Goal: Learn about a topic

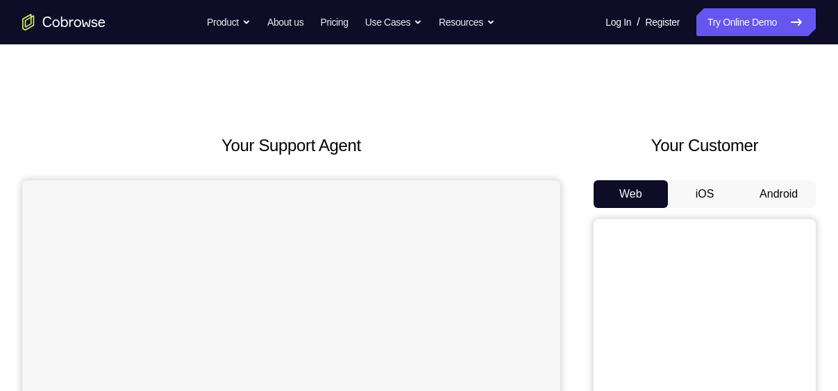
click at [788, 204] on button "Android" at bounding box center [778, 194] width 74 height 28
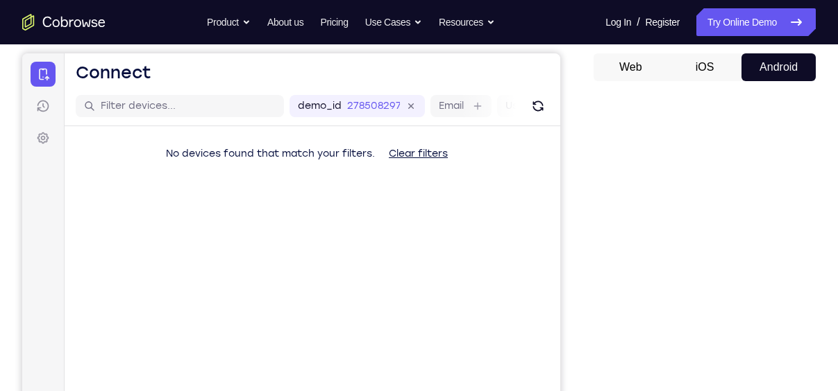
scroll to position [128, 0]
click at [781, 75] on button "Android" at bounding box center [778, 67] width 74 height 28
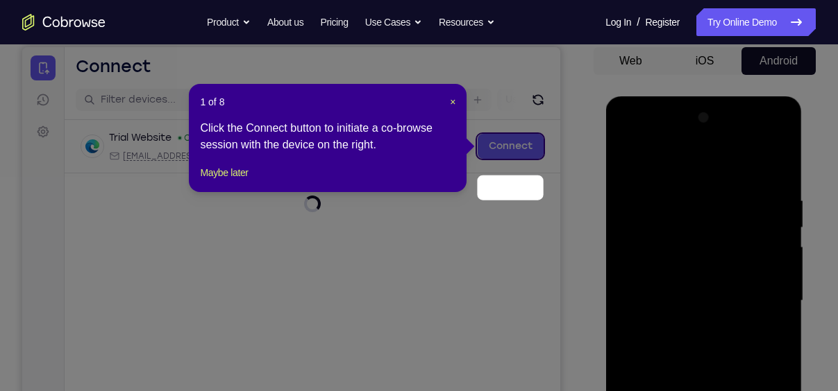
scroll to position [54, 0]
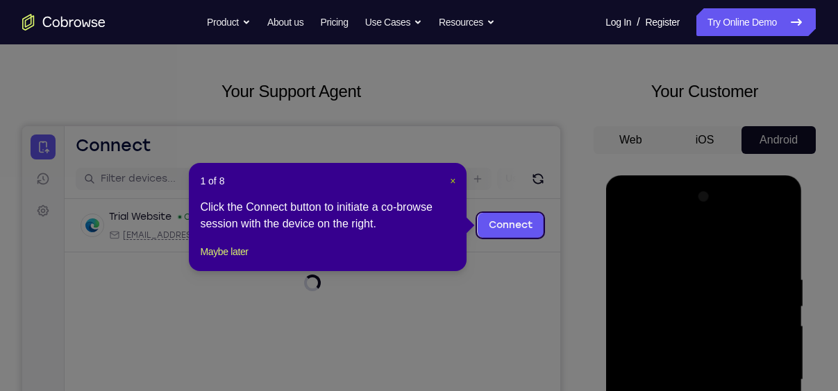
click at [450, 180] on span "×" at bounding box center [453, 181] width 6 height 11
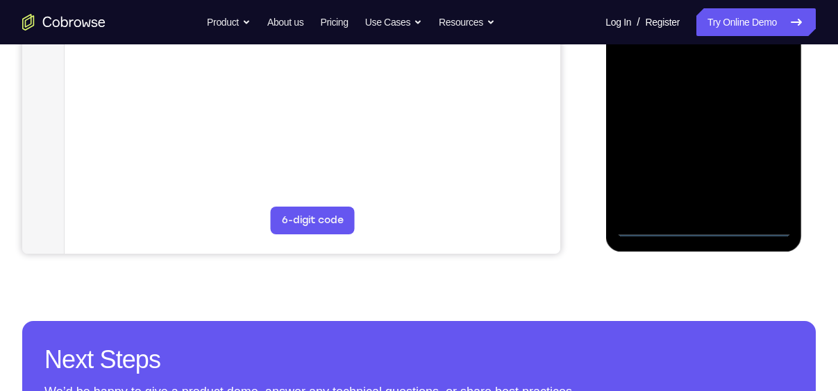
scroll to position [378, 0]
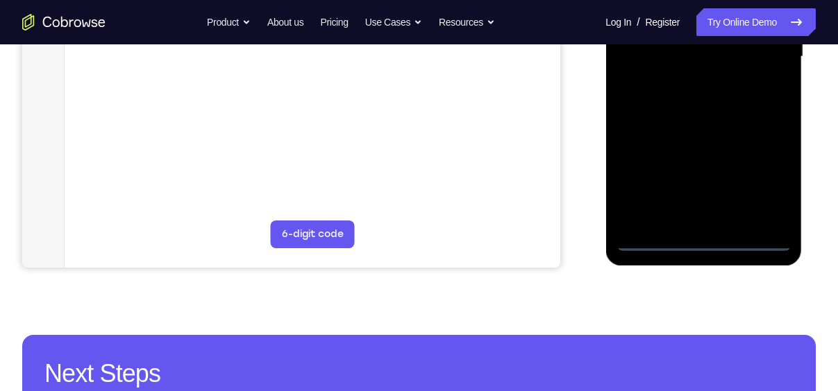
click at [709, 242] on div at bounding box center [703, 57] width 175 height 389
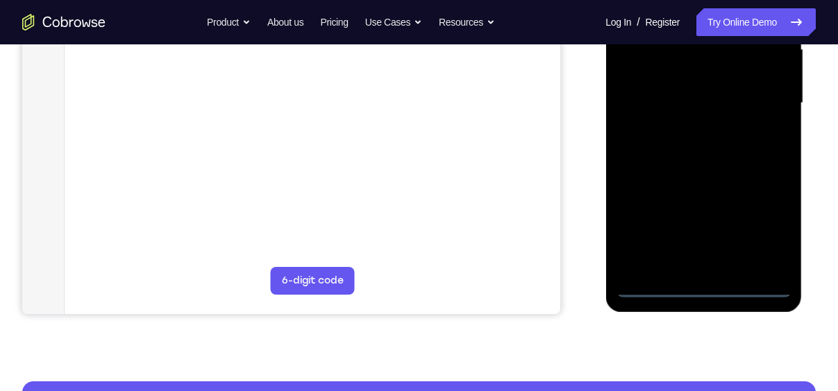
scroll to position [330, 0]
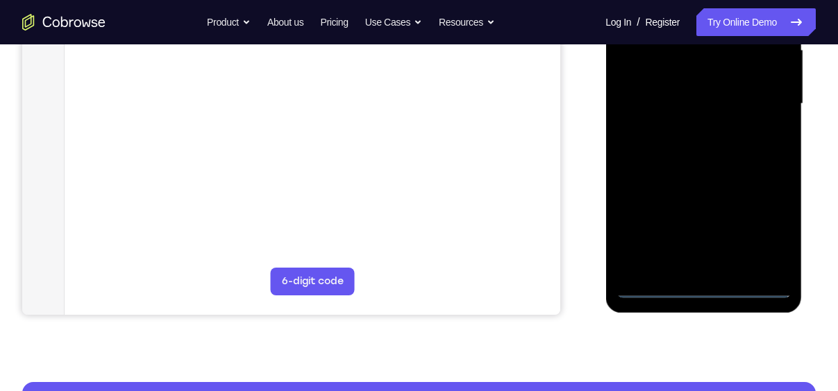
click at [764, 239] on div at bounding box center [703, 104] width 175 height 389
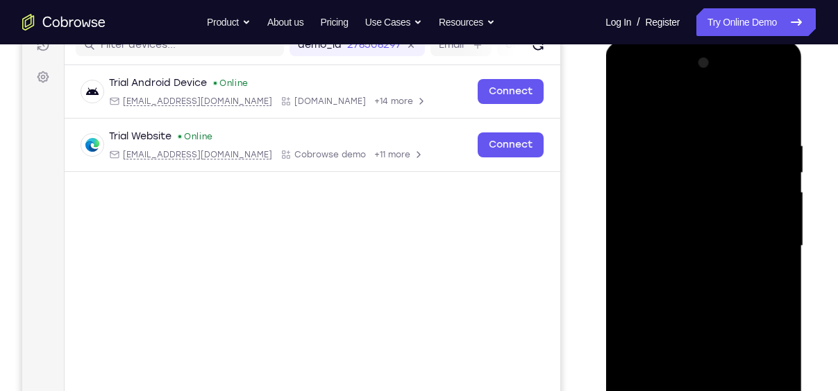
scroll to position [187, 0]
click at [664, 111] on div at bounding box center [703, 247] width 175 height 389
click at [646, 207] on div at bounding box center [703, 247] width 175 height 389
click at [666, 255] on div at bounding box center [703, 247] width 175 height 389
click at [695, 235] on div at bounding box center [703, 247] width 175 height 389
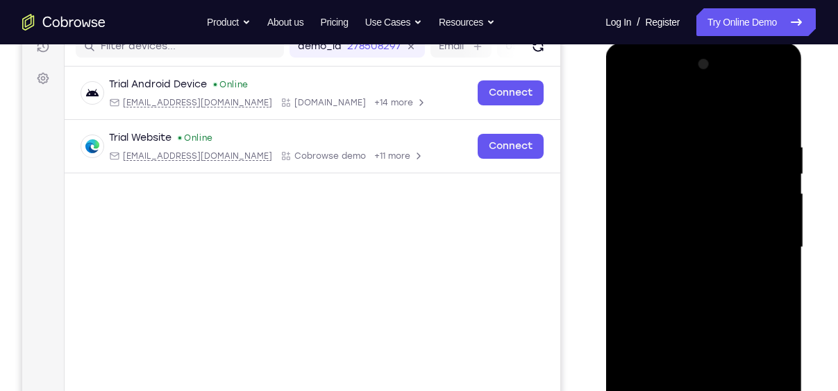
click at [696, 265] on div at bounding box center [703, 247] width 175 height 389
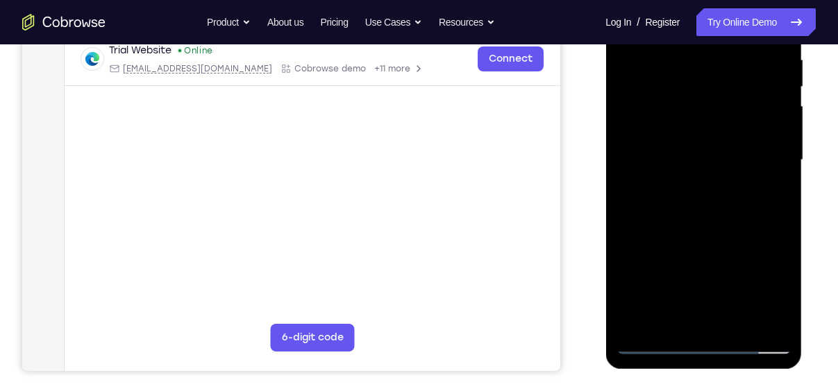
scroll to position [275, 0]
click at [736, 321] on div at bounding box center [703, 159] width 175 height 389
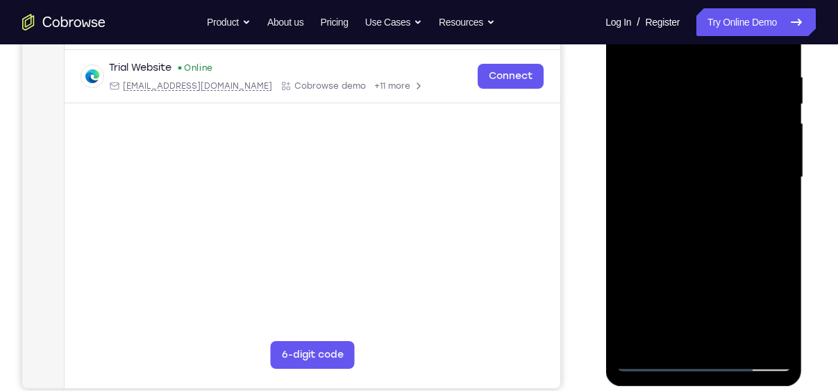
scroll to position [256, 0]
drag, startPoint x: 711, startPoint y: 265, endPoint x: 711, endPoint y: 199, distance: 65.9
click at [711, 199] on div at bounding box center [703, 178] width 175 height 389
drag, startPoint x: 705, startPoint y: 271, endPoint x: 701, endPoint y: 201, distance: 70.2
click at [701, 201] on div at bounding box center [703, 178] width 175 height 389
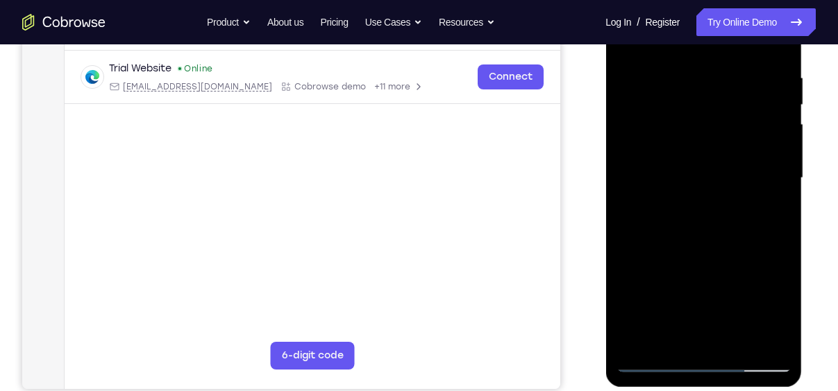
drag, startPoint x: 692, startPoint y: 138, endPoint x: 715, endPoint y: 415, distance: 277.9
click at [715, 390] on html "Online web based iOS Simulators and Android Emulators. Run iPhone, iPad, Mobile…" at bounding box center [704, 182] width 198 height 416
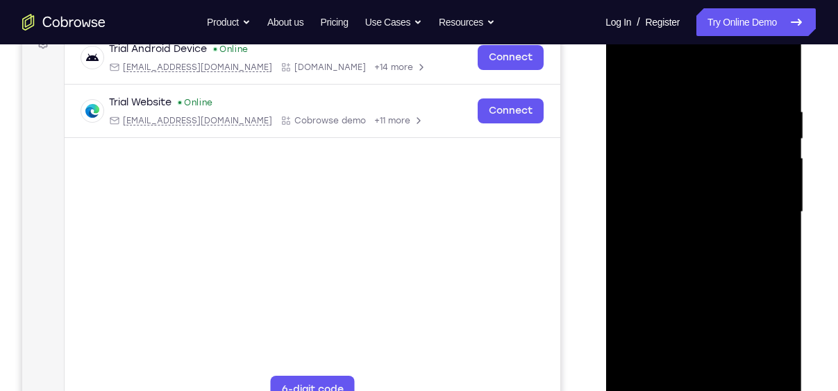
scroll to position [223, 0]
drag, startPoint x: 686, startPoint y: 145, endPoint x: 686, endPoint y: 344, distance: 198.5
click at [686, 344] on div at bounding box center [703, 211] width 175 height 389
click at [658, 90] on div at bounding box center [703, 211] width 175 height 389
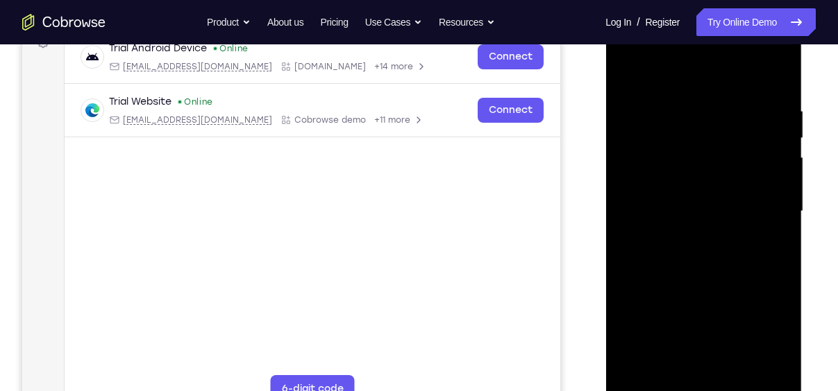
click at [658, 85] on div at bounding box center [703, 211] width 175 height 389
click at [692, 133] on div at bounding box center [703, 211] width 175 height 389
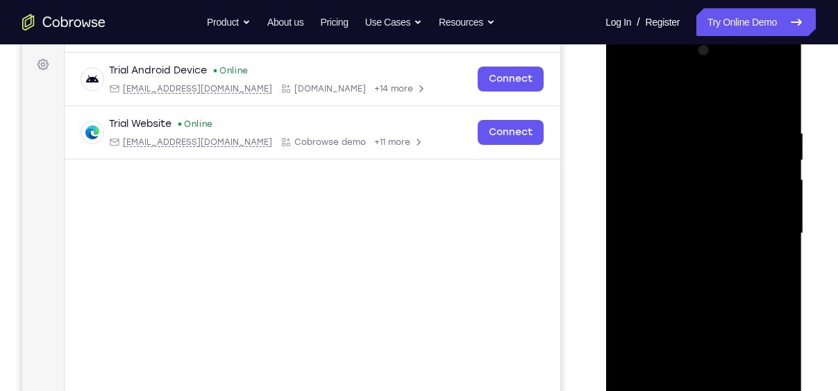
scroll to position [202, 0]
click at [661, 90] on div at bounding box center [703, 232] width 175 height 389
click at [678, 148] on div at bounding box center [703, 232] width 175 height 389
click at [661, 87] on div at bounding box center [703, 232] width 175 height 389
click at [777, 88] on div at bounding box center [703, 232] width 175 height 389
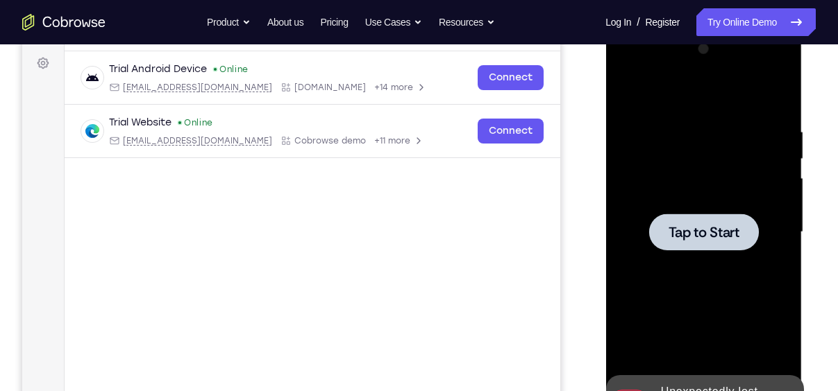
click at [689, 209] on div at bounding box center [703, 232] width 175 height 389
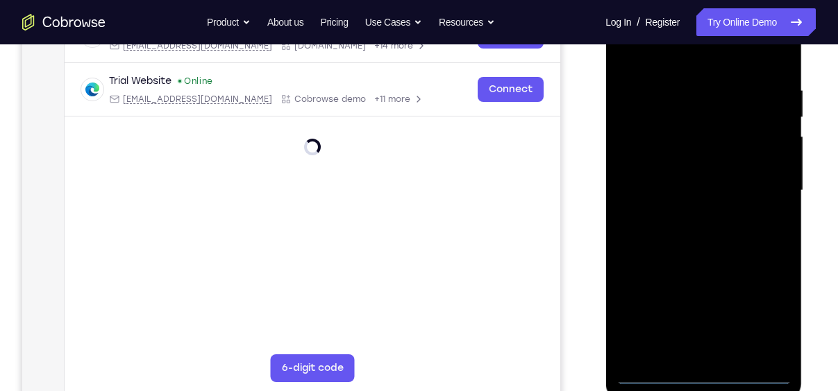
scroll to position [256, 0]
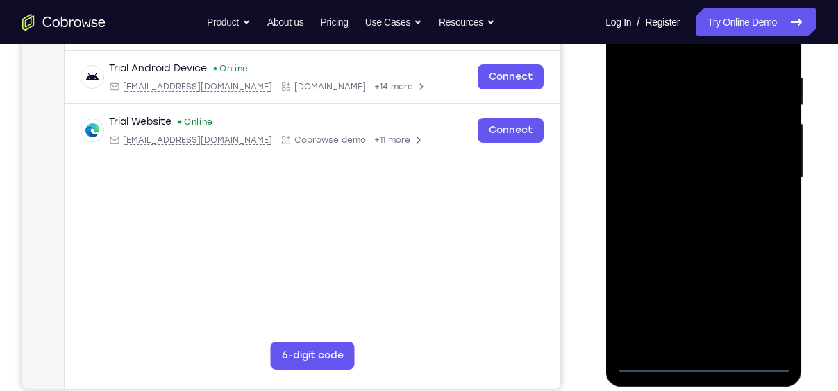
click at [702, 359] on div at bounding box center [703, 178] width 175 height 389
click at [761, 300] on div at bounding box center [703, 178] width 175 height 389
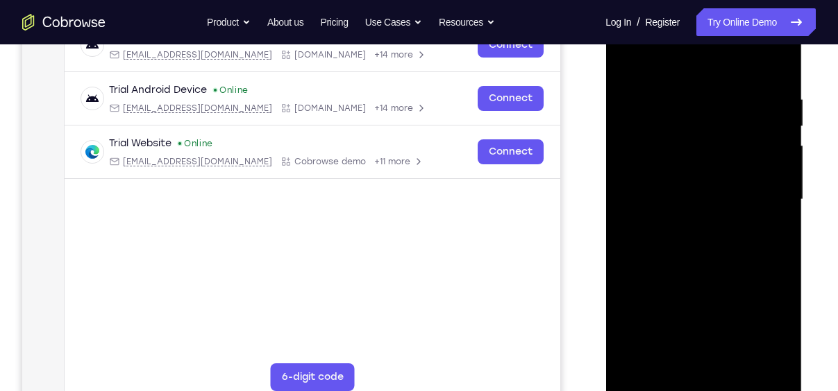
scroll to position [234, 0]
click at [672, 61] on div at bounding box center [703, 200] width 175 height 389
click at [641, 158] on div at bounding box center [703, 200] width 175 height 389
click at [684, 201] on div at bounding box center [703, 200] width 175 height 389
click at [693, 184] on div at bounding box center [703, 200] width 175 height 389
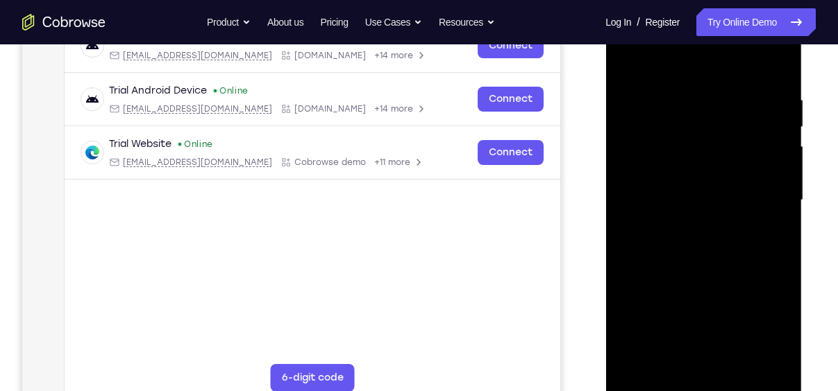
click at [707, 213] on div at bounding box center [703, 200] width 175 height 389
click at [701, 359] on div at bounding box center [703, 200] width 175 height 389
drag, startPoint x: 703, startPoint y: 306, endPoint x: 702, endPoint y: 146, distance: 159.6
click at [702, 146] on div at bounding box center [703, 200] width 175 height 389
drag, startPoint x: 720, startPoint y: 134, endPoint x: 739, endPoint y: 298, distance: 164.9
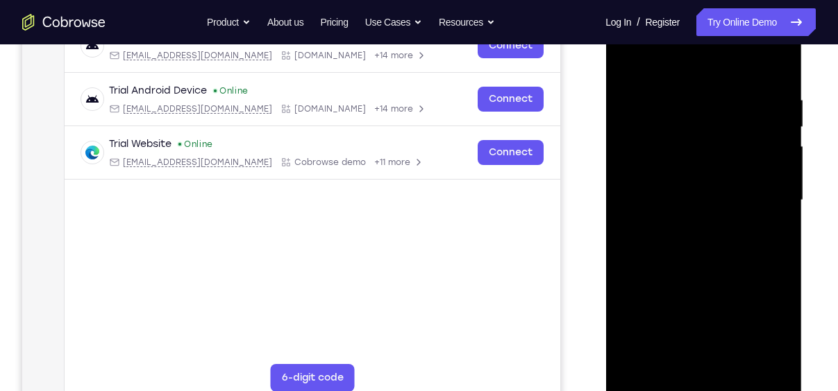
click at [739, 298] on div at bounding box center [703, 200] width 175 height 389
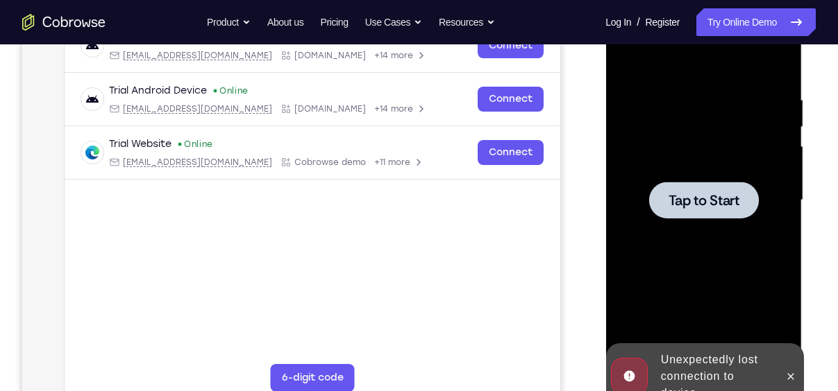
click at [714, 190] on div at bounding box center [703, 200] width 110 height 37
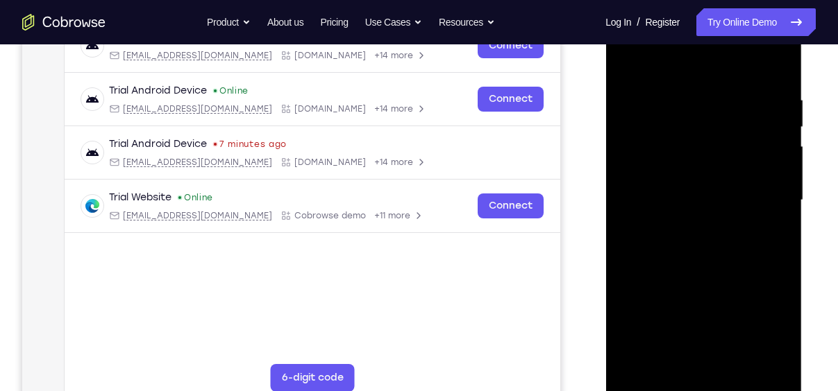
click at [704, 388] on div at bounding box center [703, 200] width 175 height 389
click at [768, 324] on div at bounding box center [703, 200] width 175 height 389
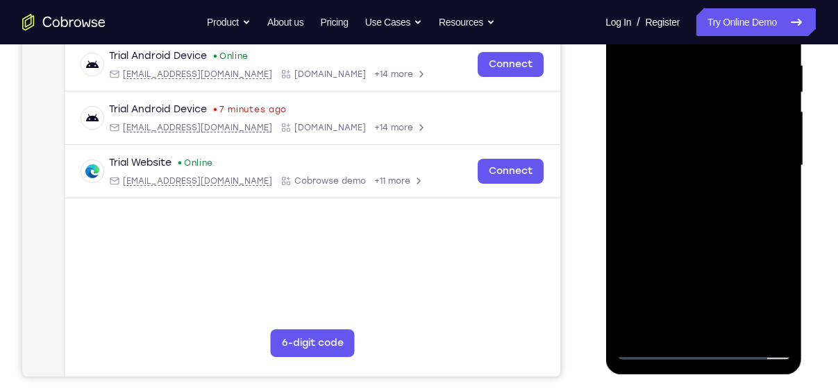
scroll to position [271, 0]
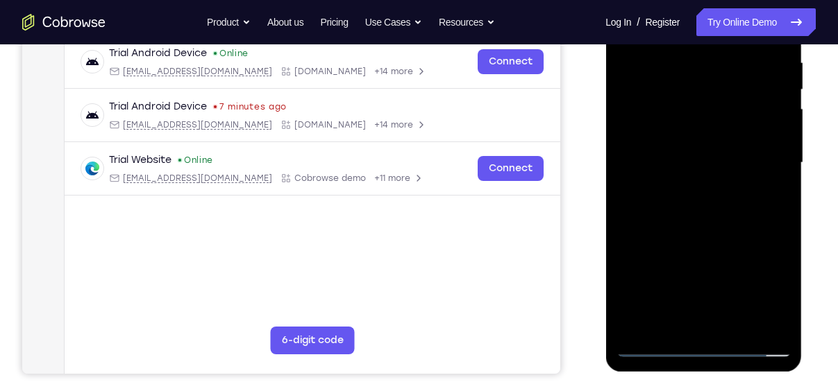
click at [701, 350] on div at bounding box center [703, 163] width 175 height 389
click at [700, 345] on div at bounding box center [703, 163] width 175 height 389
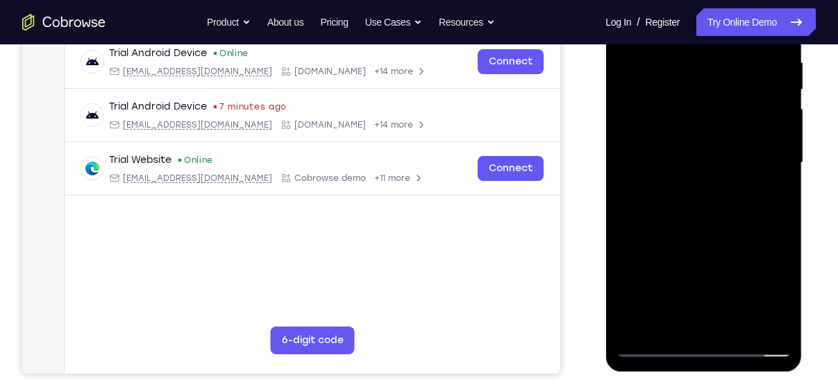
click at [700, 345] on div at bounding box center [703, 163] width 175 height 389
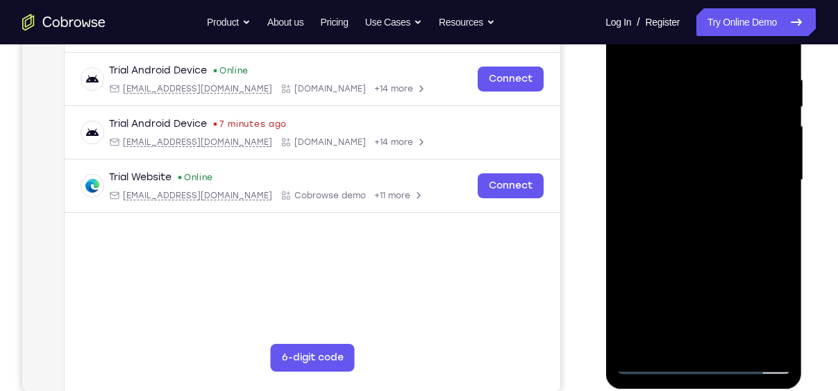
scroll to position [253, 0]
